Goal: Task Accomplishment & Management: Manage account settings

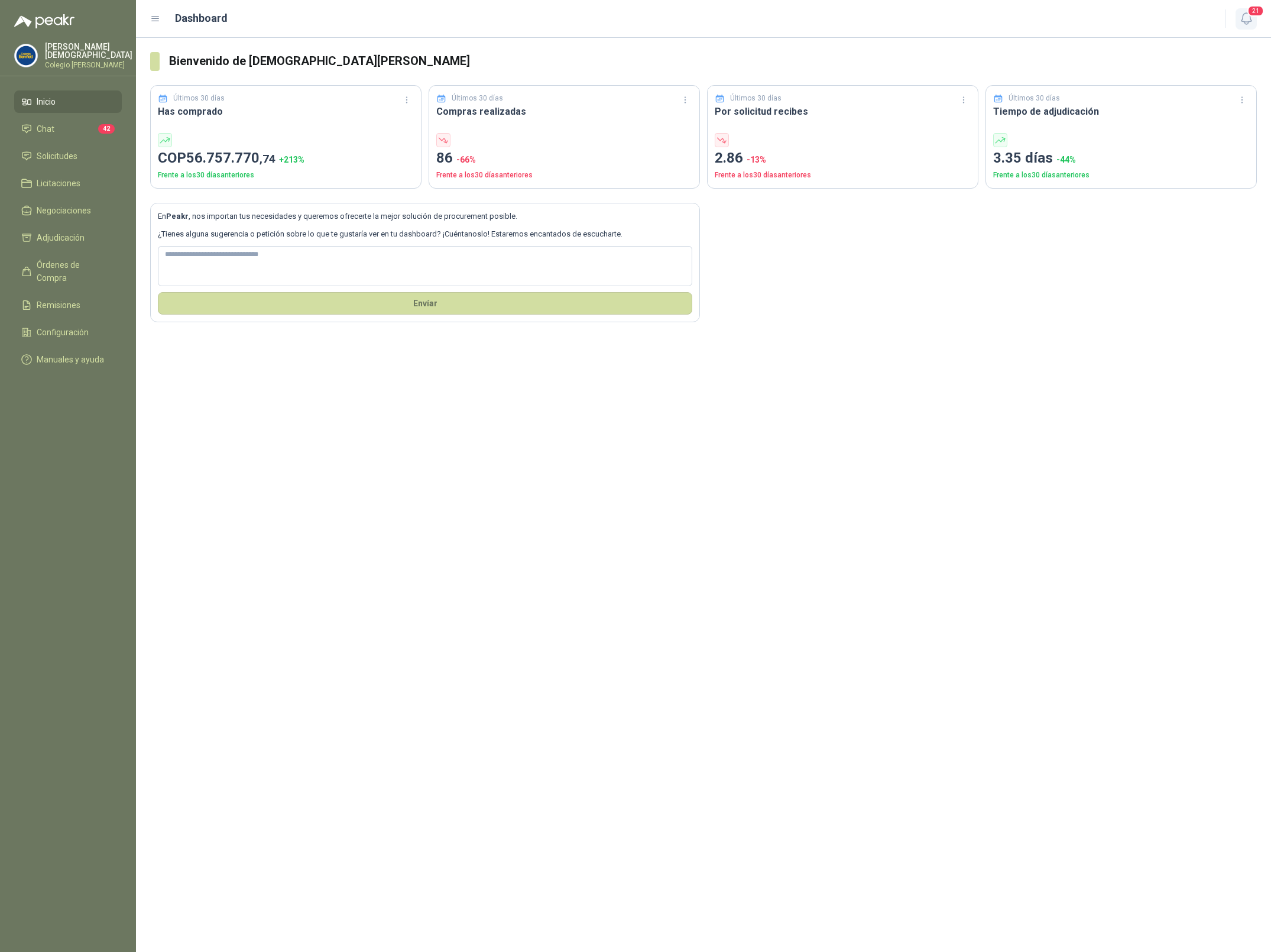
click at [1248, 20] on icon "button" at bounding box center [1246, 18] width 15 height 15
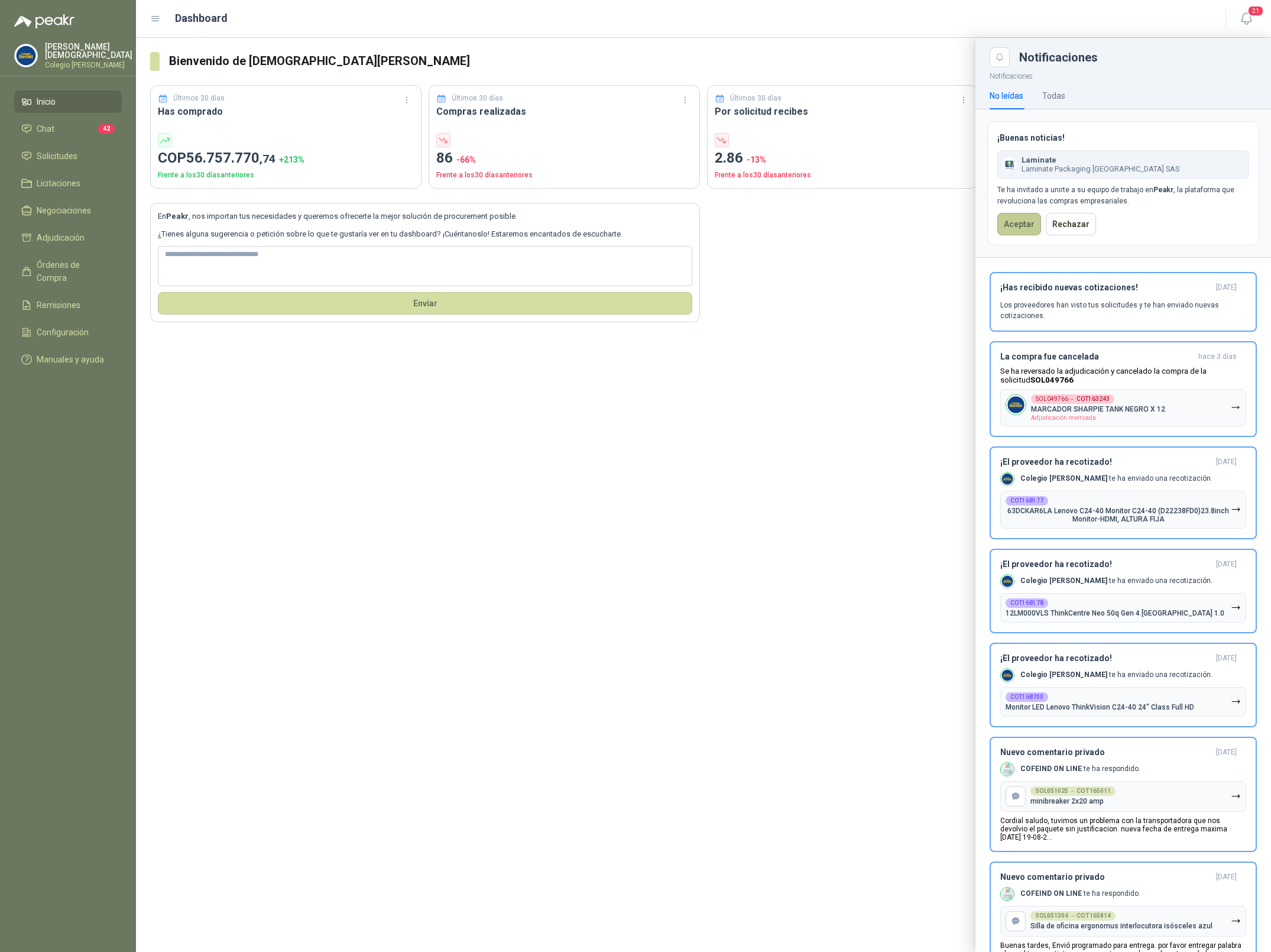
click at [1027, 226] on button "Aceptar" at bounding box center [1019, 224] width 44 height 22
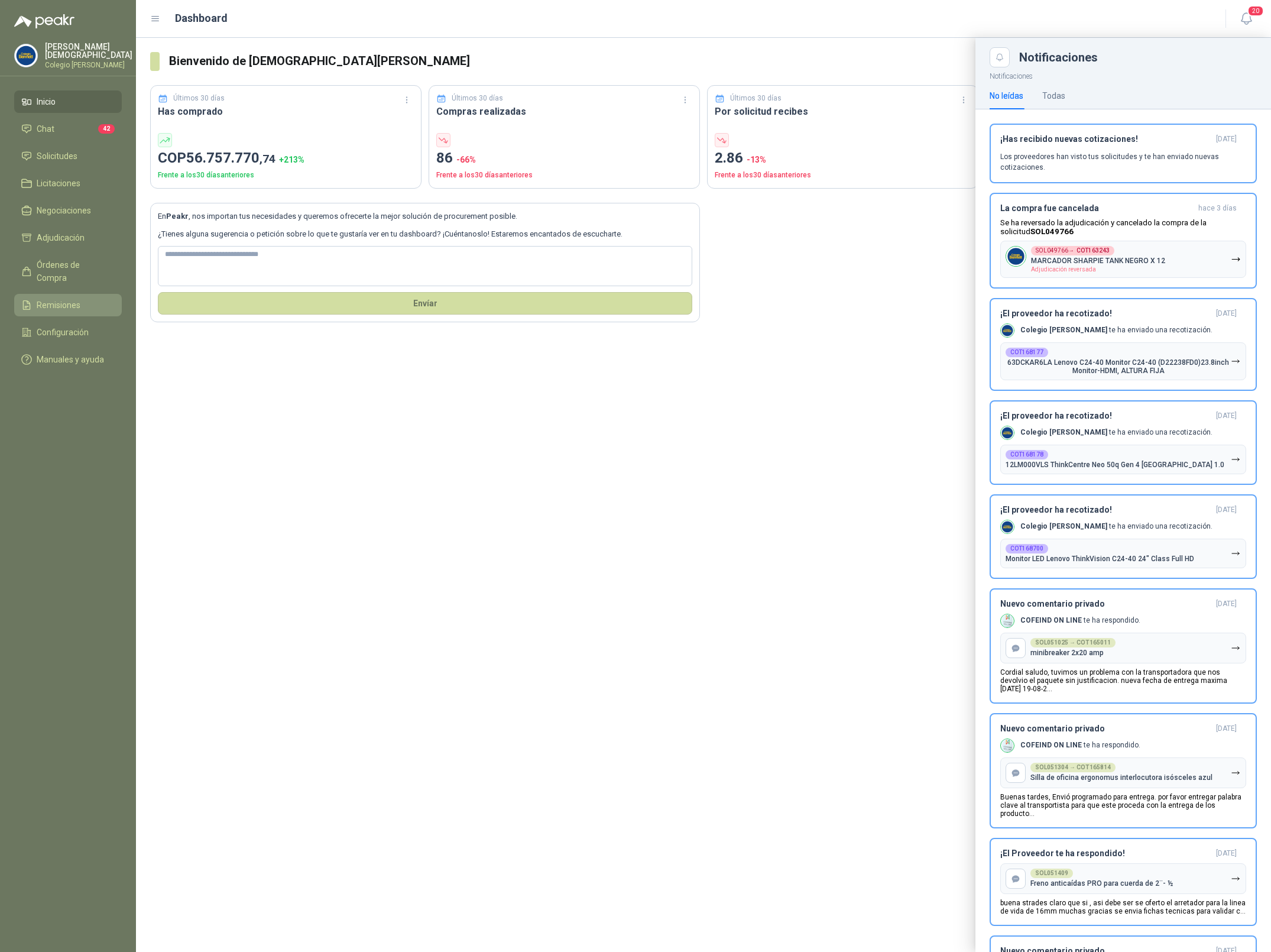
click at [62, 298] on span "Remisiones" at bounding box center [58, 305] width 44 height 13
click at [60, 326] on span "Configuración" at bounding box center [63, 332] width 52 height 13
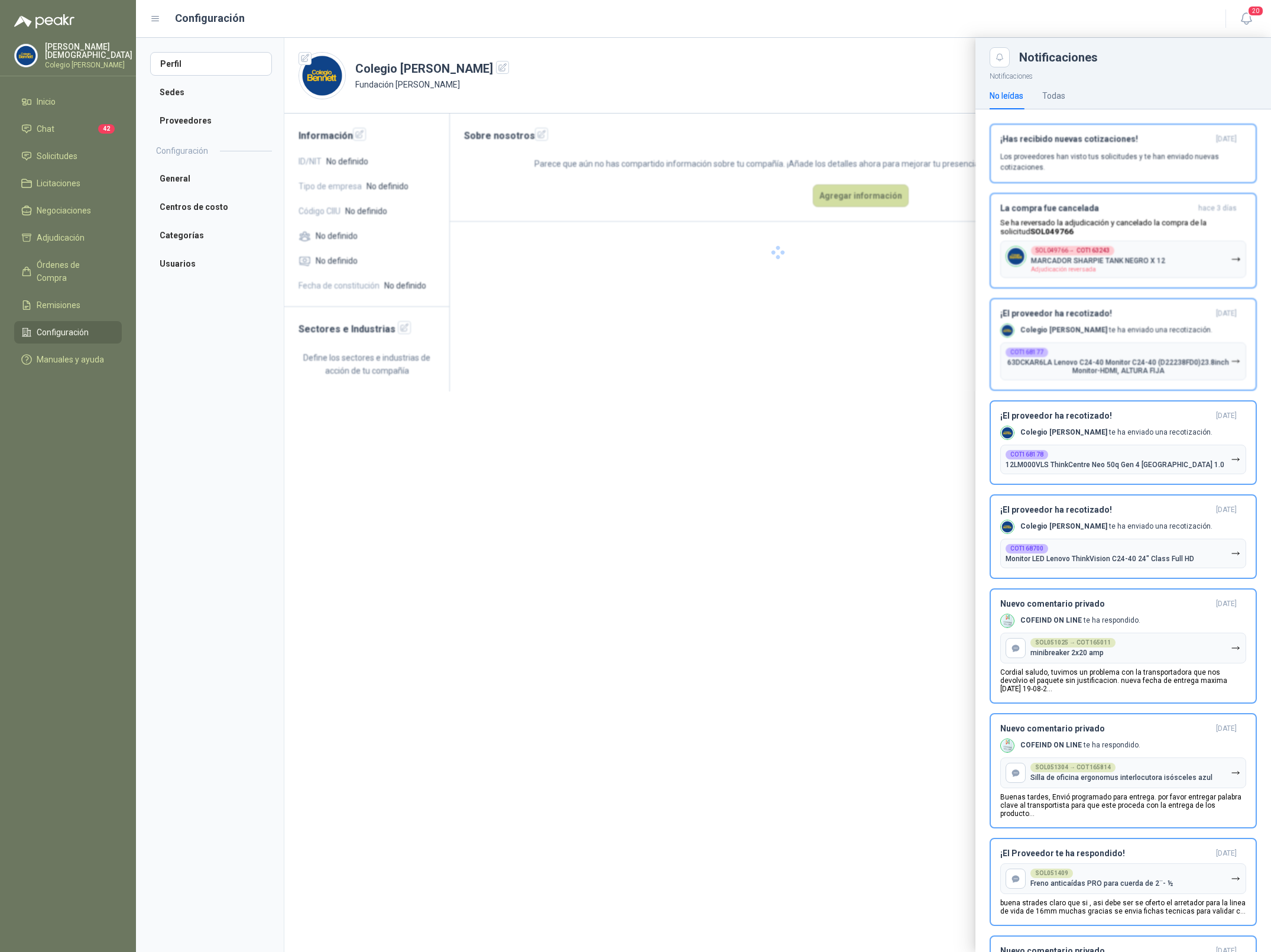
click at [74, 62] on p "Colegio [PERSON_NAME]" at bounding box center [89, 65] width 88 height 7
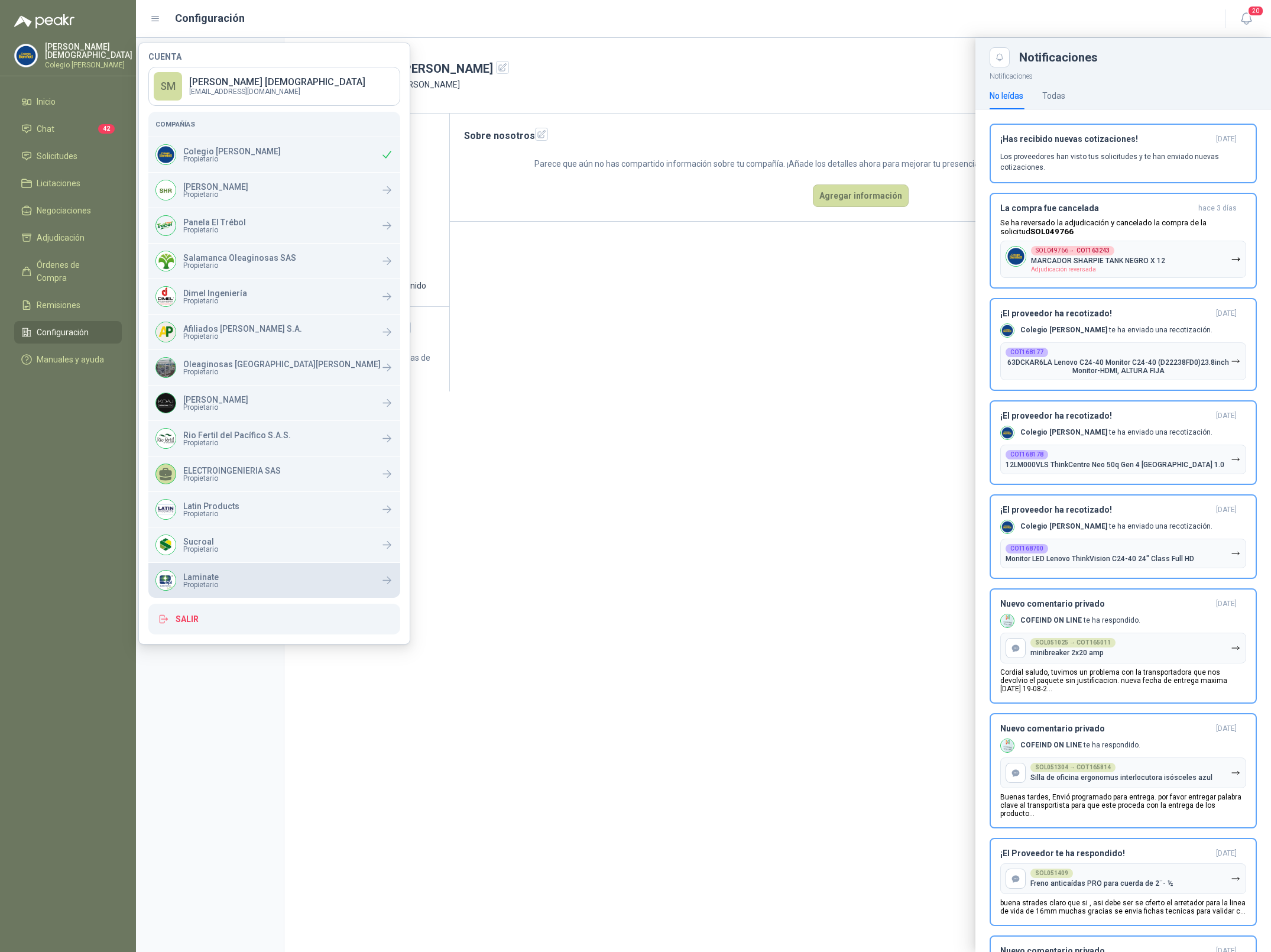
click at [211, 582] on span "Propietario" at bounding box center [201, 584] width 36 height 7
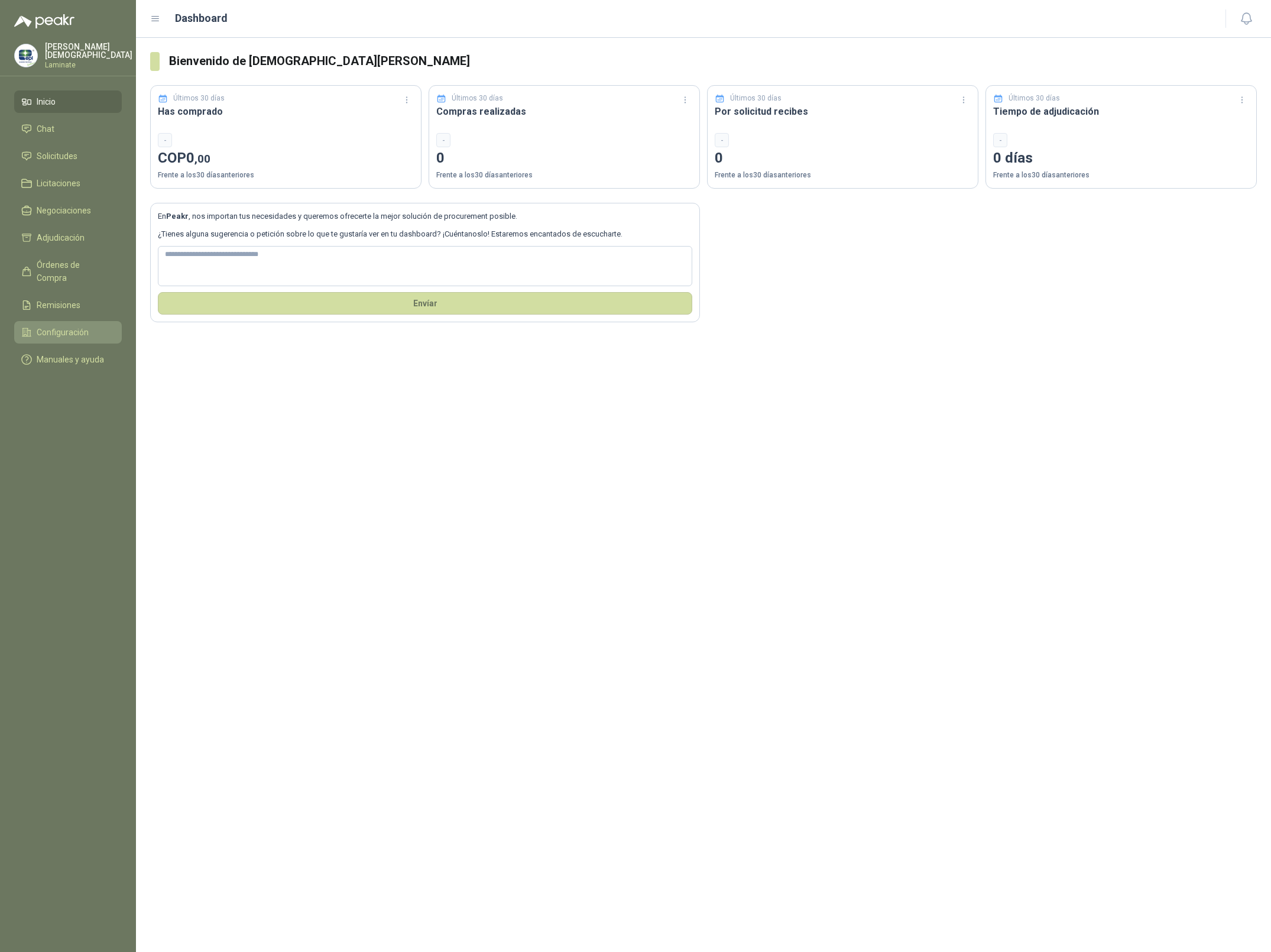
click at [67, 326] on span "Configuración" at bounding box center [63, 332] width 52 height 13
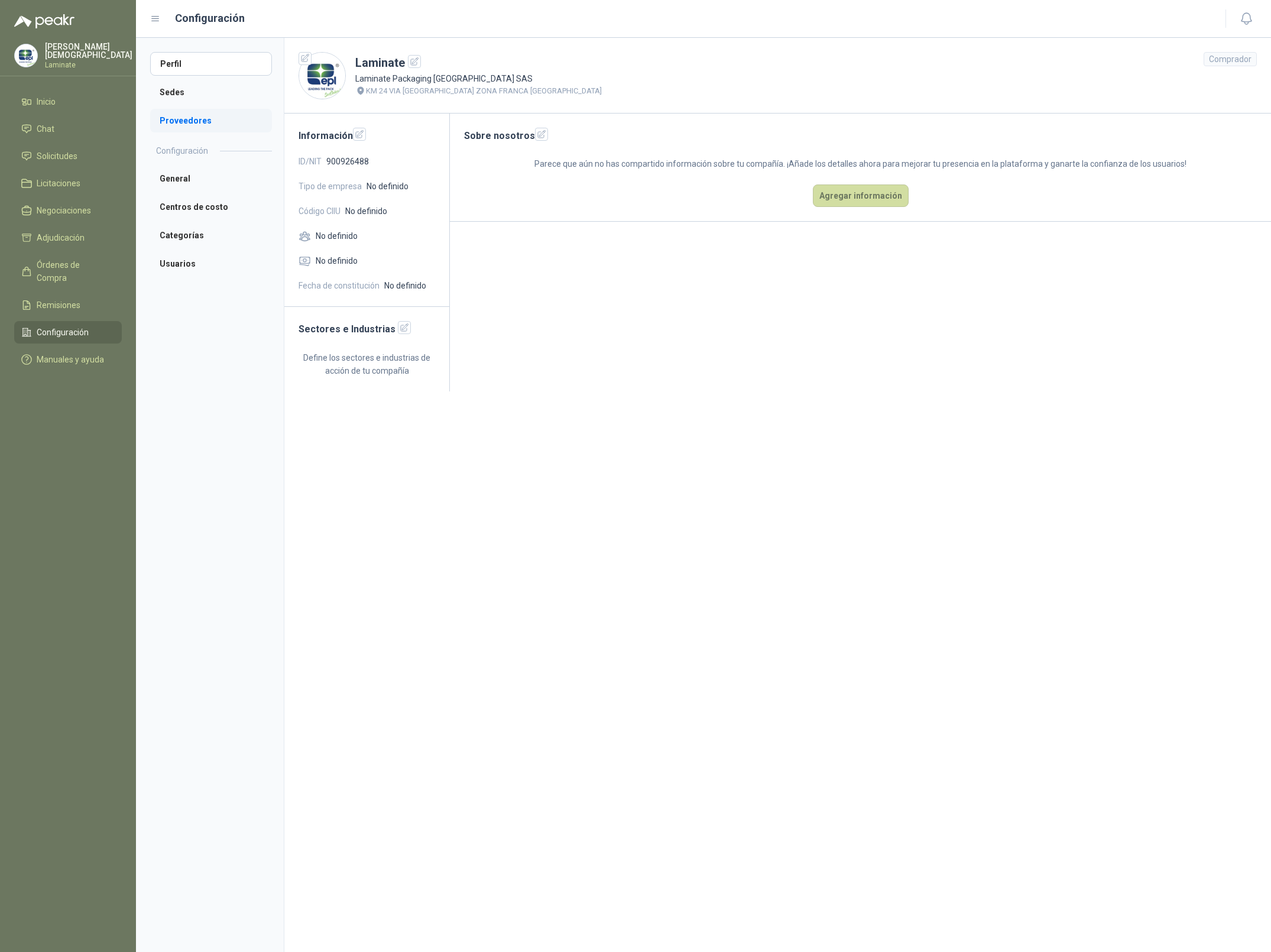
click at [195, 119] on li "Proveedores" at bounding box center [211, 120] width 122 height 24
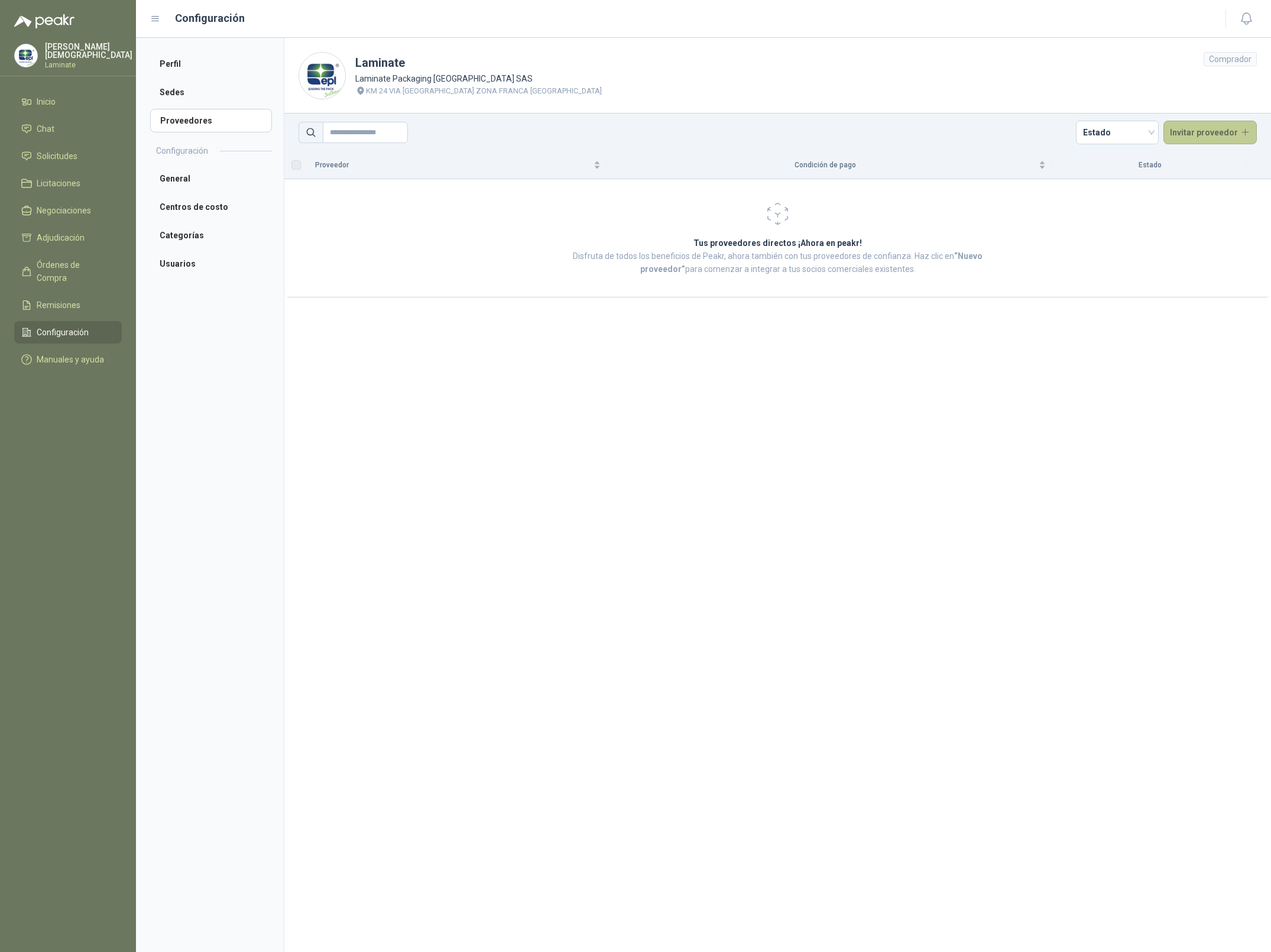
click at [1214, 132] on button "Invitar proveedor" at bounding box center [1210, 132] width 94 height 24
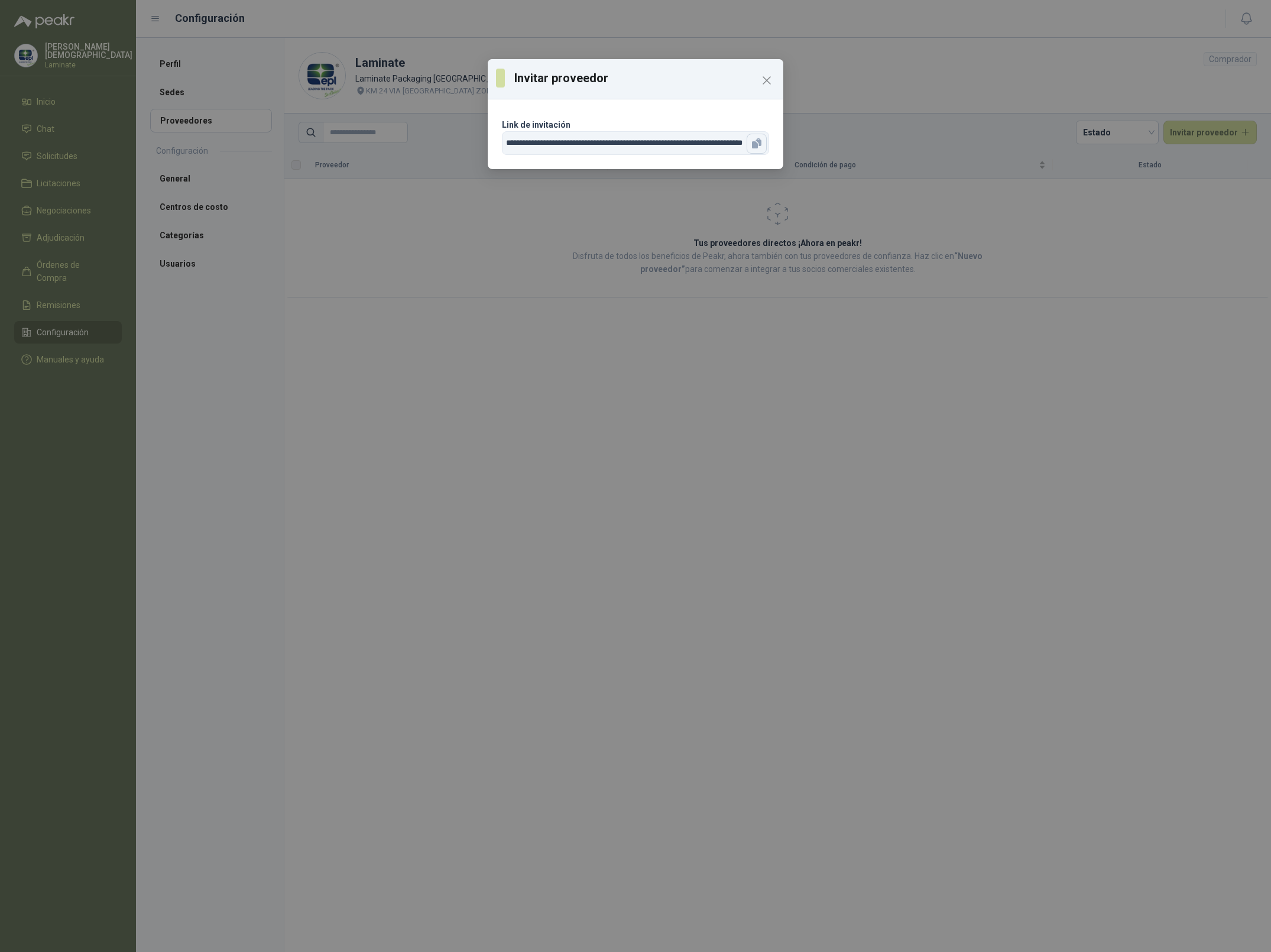
click at [762, 146] on icon "button" at bounding box center [757, 143] width 12 height 12
click at [765, 78] on icon "Close" at bounding box center [767, 81] width 14 height 14
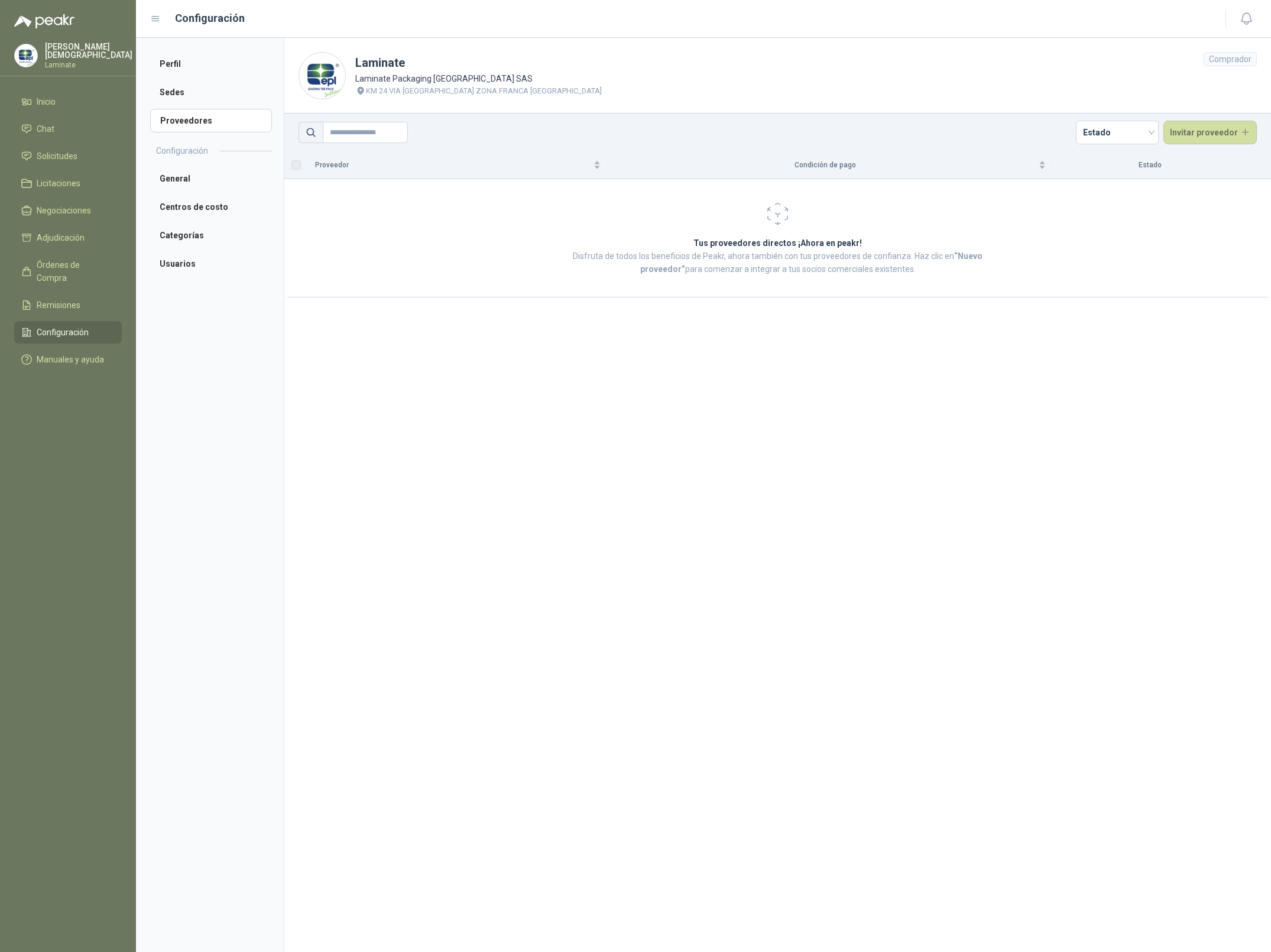
click at [66, 48] on p "Simón Mosquera" at bounding box center [89, 51] width 88 height 17
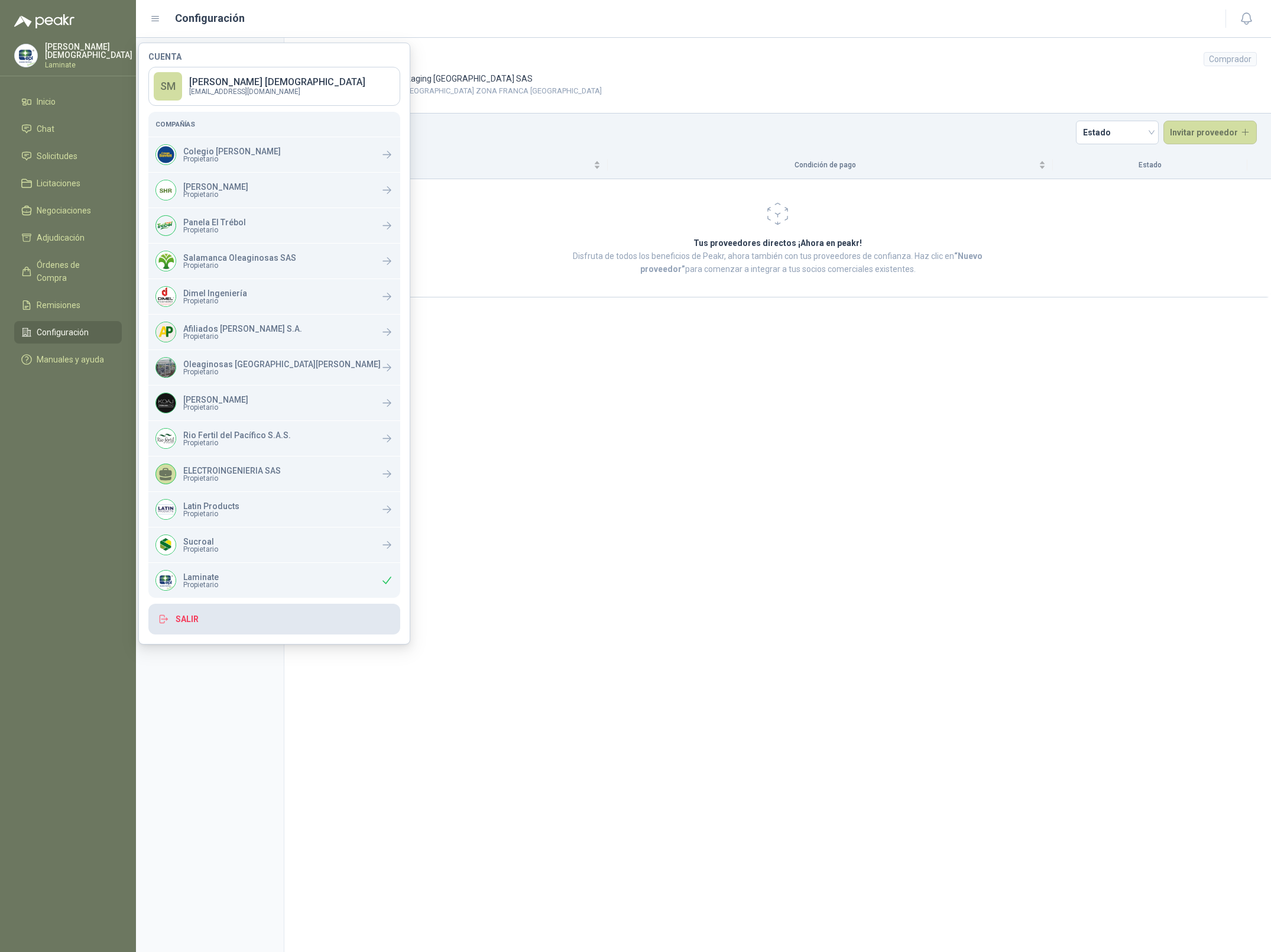
click at [208, 624] on button "Salir" at bounding box center [274, 619] width 252 height 31
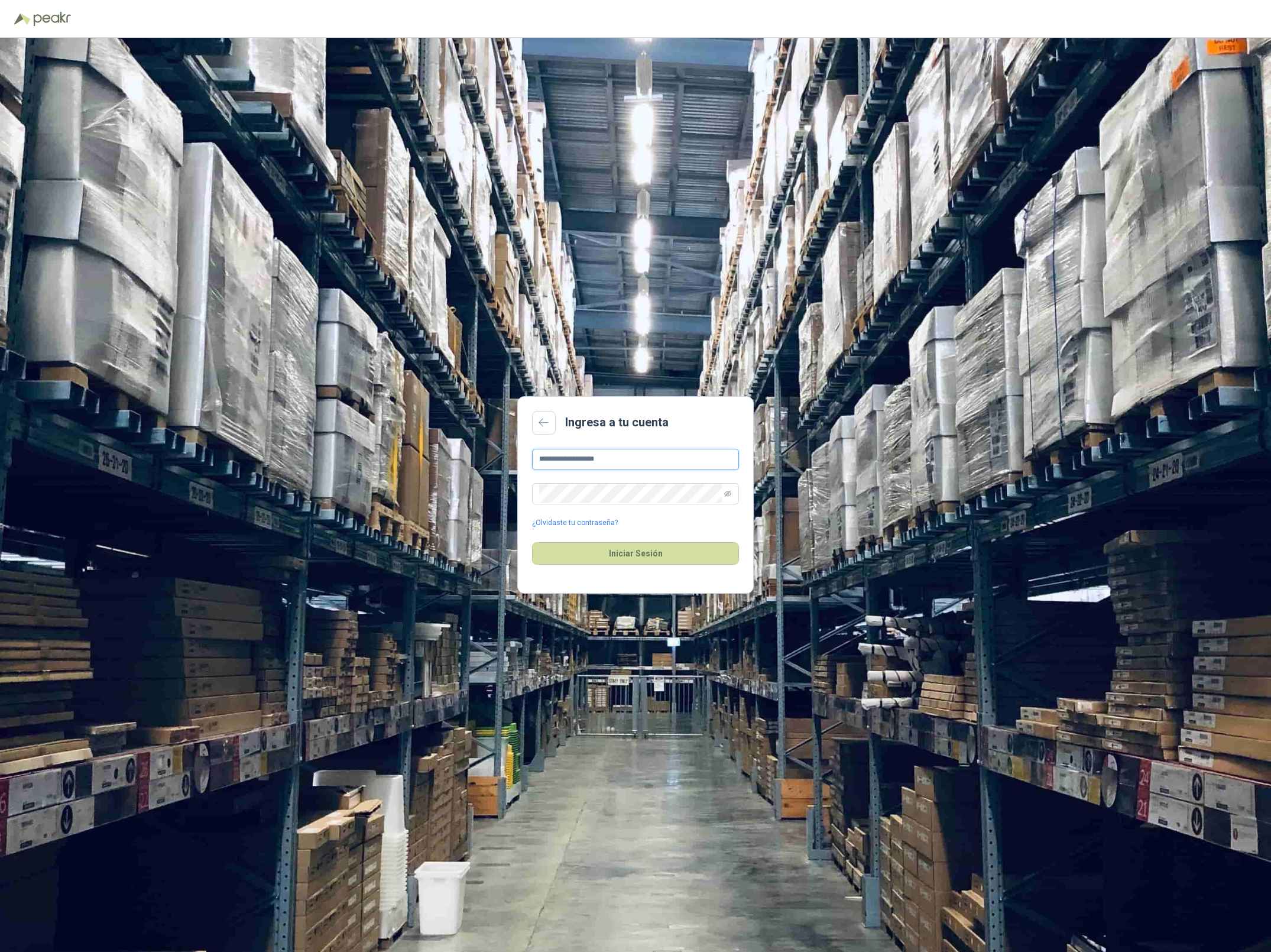
click at [629, 460] on input "**********" at bounding box center [635, 459] width 207 height 21
type input "**********"
click at [638, 543] on button "Iniciar Sesión" at bounding box center [635, 553] width 207 height 22
